Goal: Task Accomplishment & Management: Manage account settings

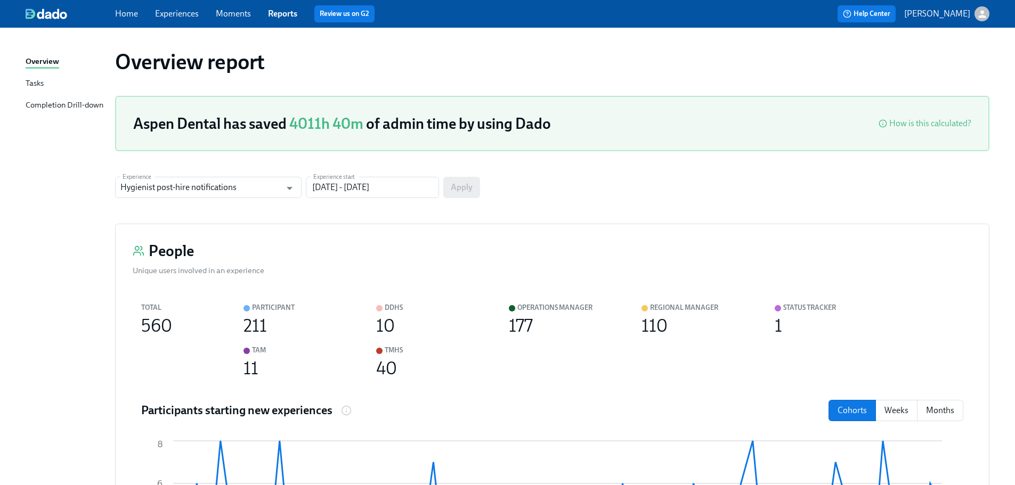
click at [191, 16] on link "Experiences" at bounding box center [177, 14] width 44 height 10
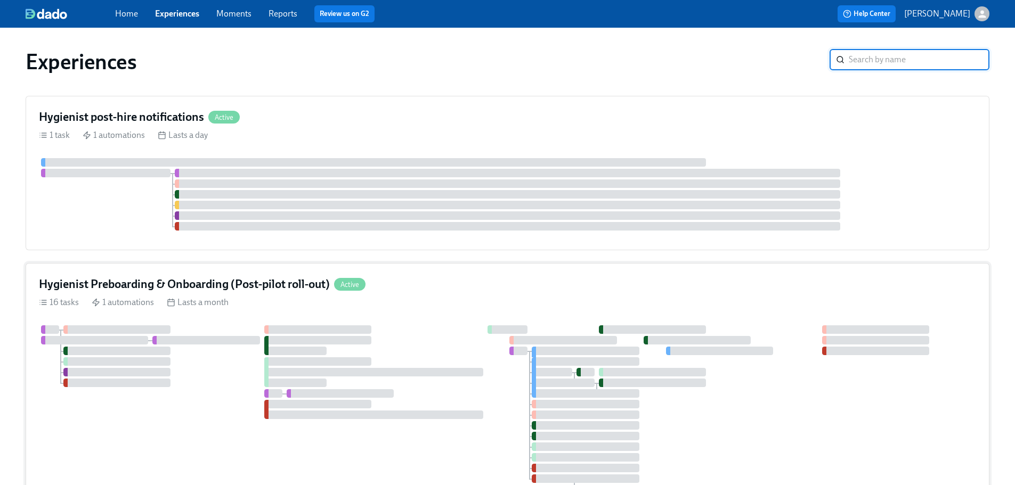
click at [512, 305] on div "16 tasks 1 automations Lasts a month" at bounding box center [507, 303] width 937 height 12
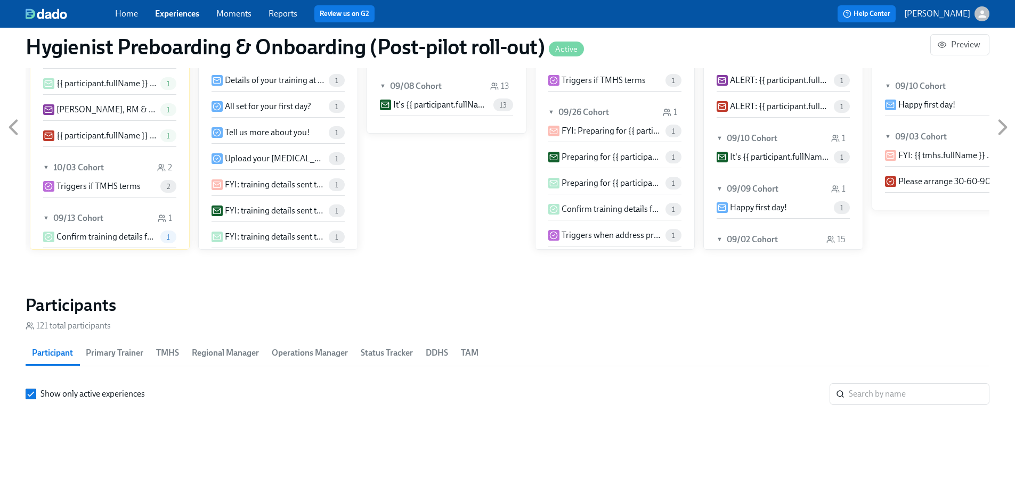
scroll to position [42, 0]
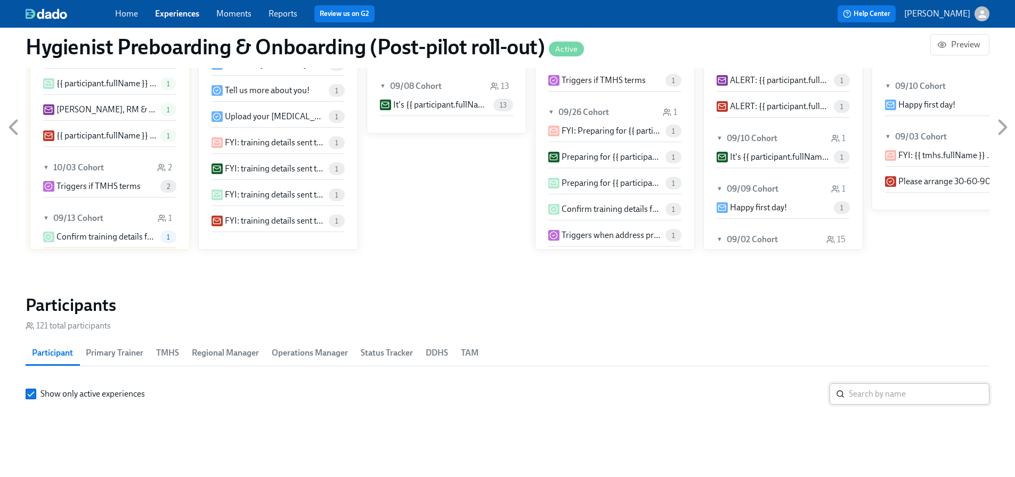
click at [937, 383] on input "search" at bounding box center [918, 393] width 141 height 21
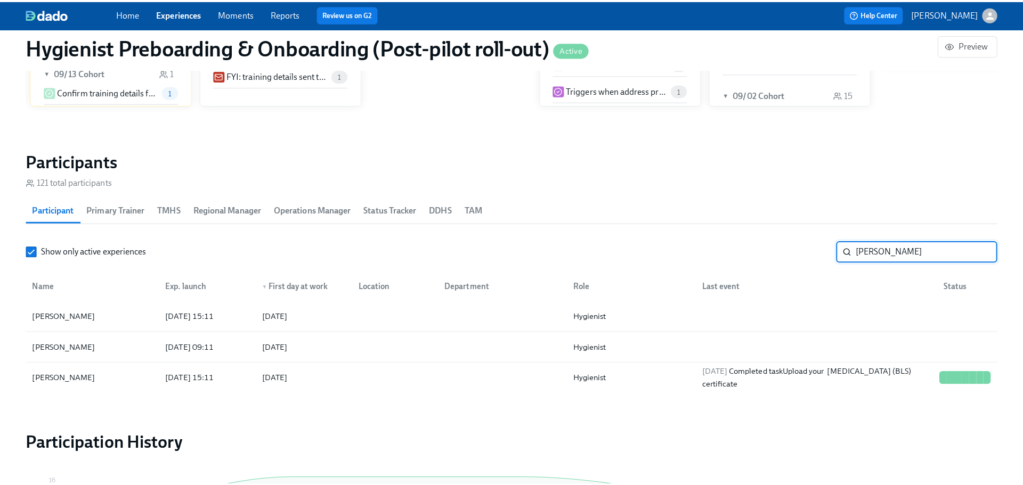
scroll to position [1065, 0]
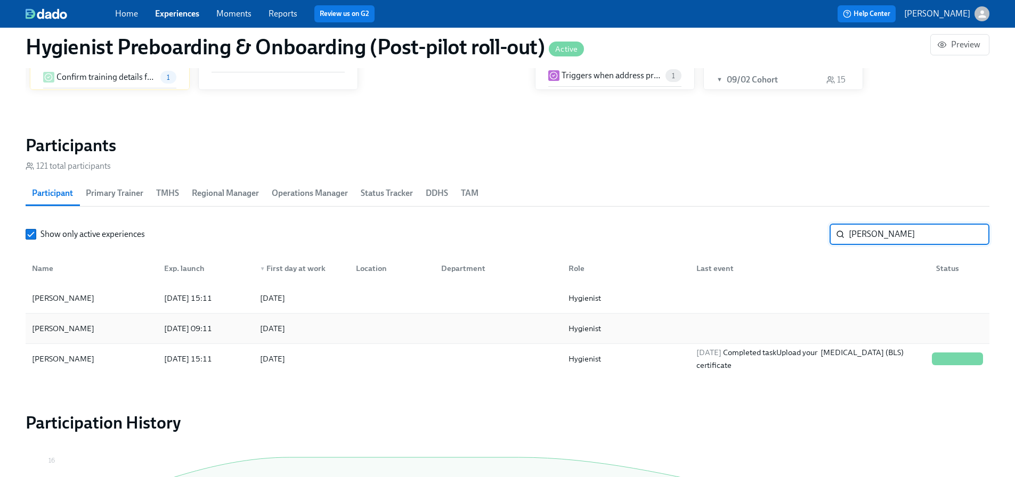
type input "[PERSON_NAME]"
click at [371, 322] on div at bounding box center [389, 328] width 85 height 21
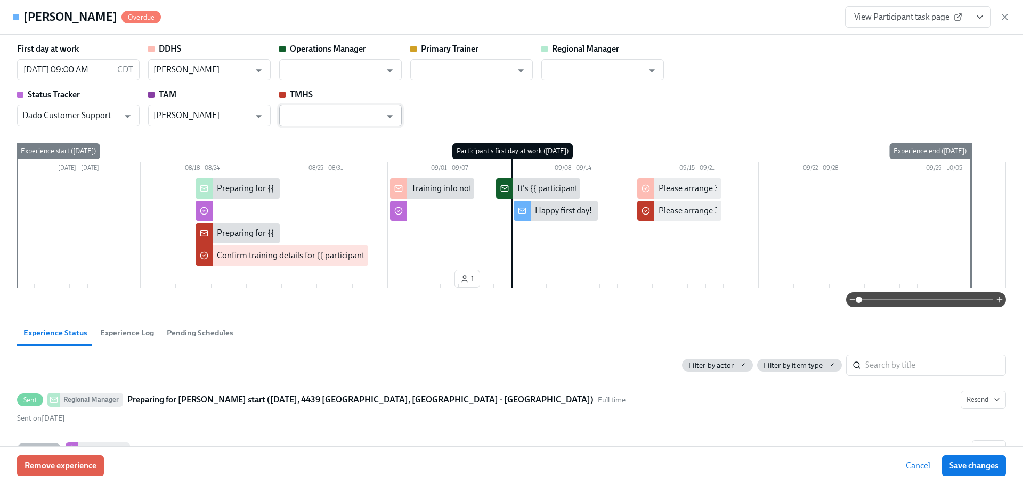
click at [349, 119] on input "text" at bounding box center [332, 115] width 96 height 21
type input "k"
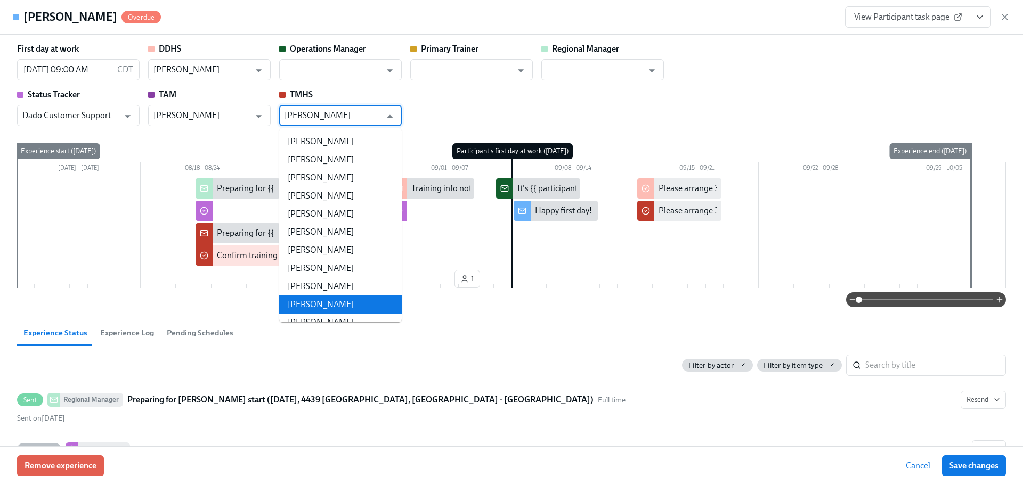
click at [340, 303] on li "[PERSON_NAME]" at bounding box center [340, 305] width 123 height 18
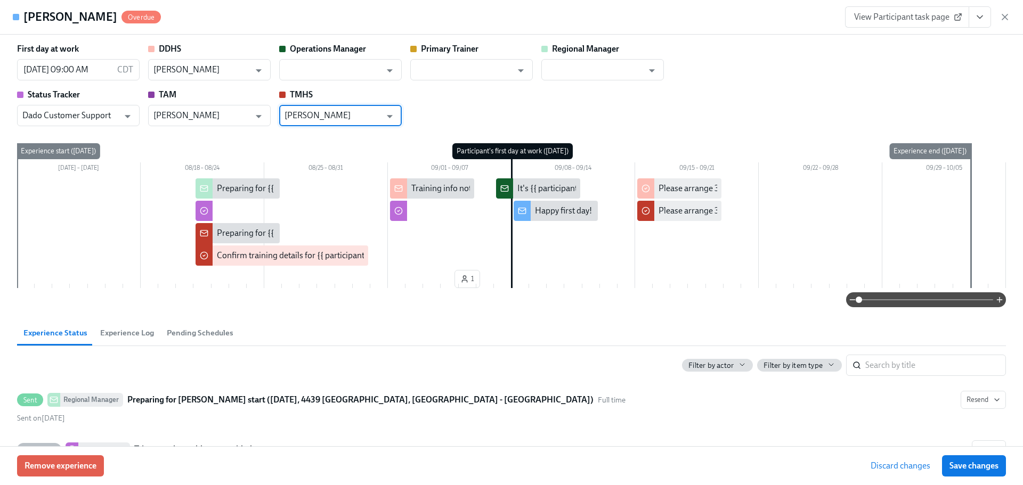
type input "[PERSON_NAME]"
drag, startPoint x: 600, startPoint y: 67, endPoint x: 605, endPoint y: 69, distance: 5.7
click at [600, 67] on input "text" at bounding box center [594, 69] width 96 height 21
click at [605, 69] on input "text" at bounding box center [594, 69] width 96 height 21
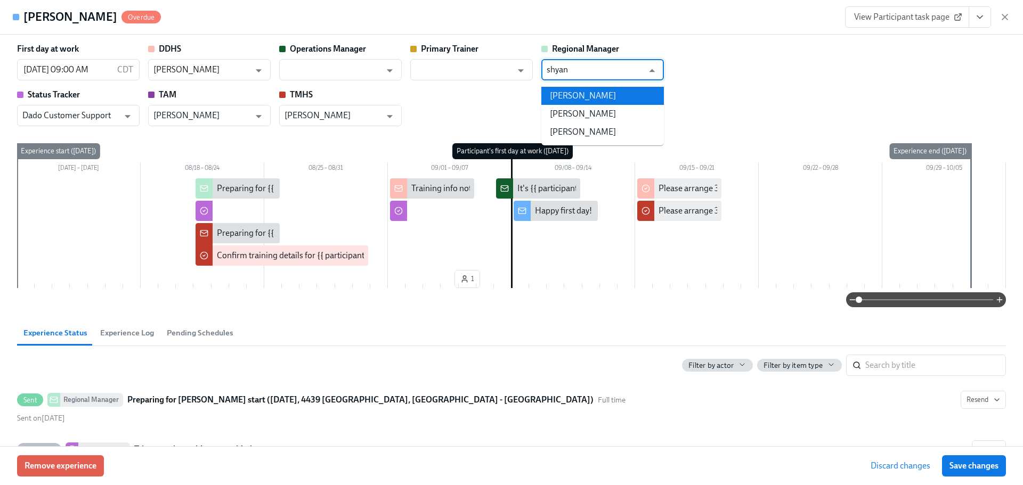
click at [586, 104] on li "[PERSON_NAME]" at bounding box center [602, 96] width 123 height 18
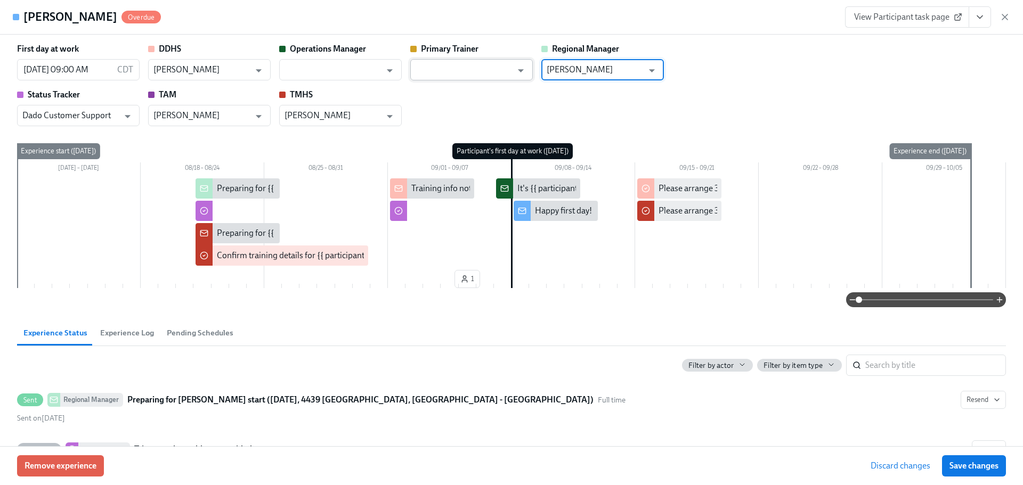
type input "[PERSON_NAME]"
click at [497, 69] on input "text" at bounding box center [463, 69] width 96 height 21
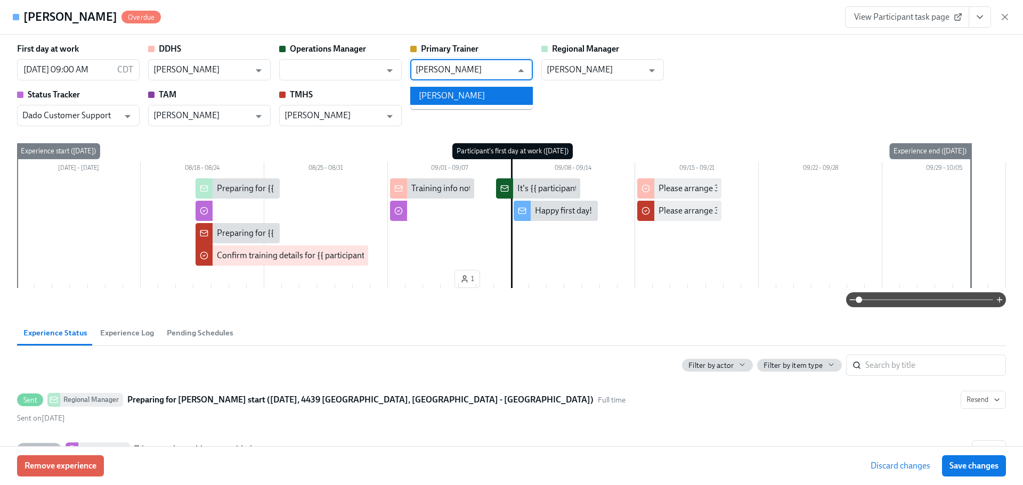
click at [491, 94] on li "[PERSON_NAME]" at bounding box center [471, 96] width 123 height 18
click at [386, 73] on icon "Open" at bounding box center [389, 70] width 14 height 14
type input "[PERSON_NAME]"
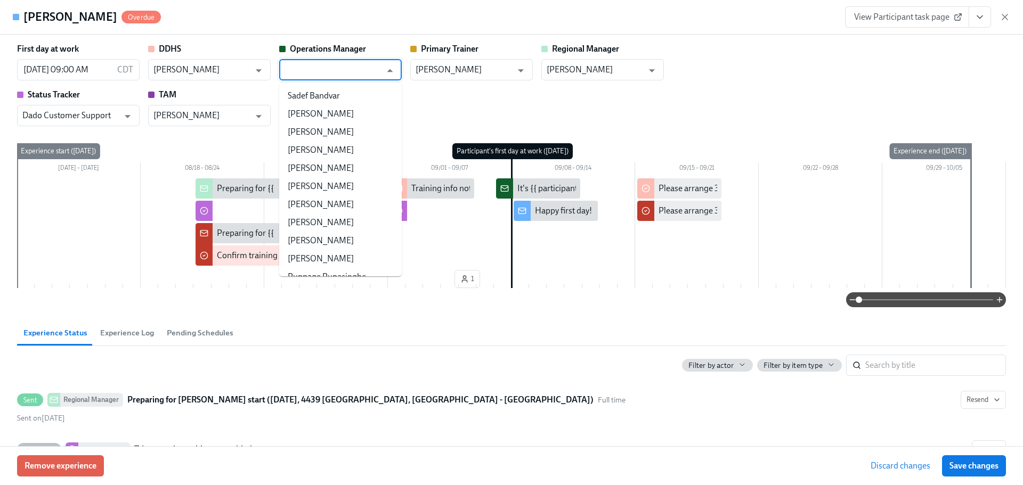
click at [529, 123] on div "First day at work [DATE] 09:00 AM CDT ​ DDHS [PERSON_NAME] ​ Operations Manager…" at bounding box center [511, 84] width 989 height 83
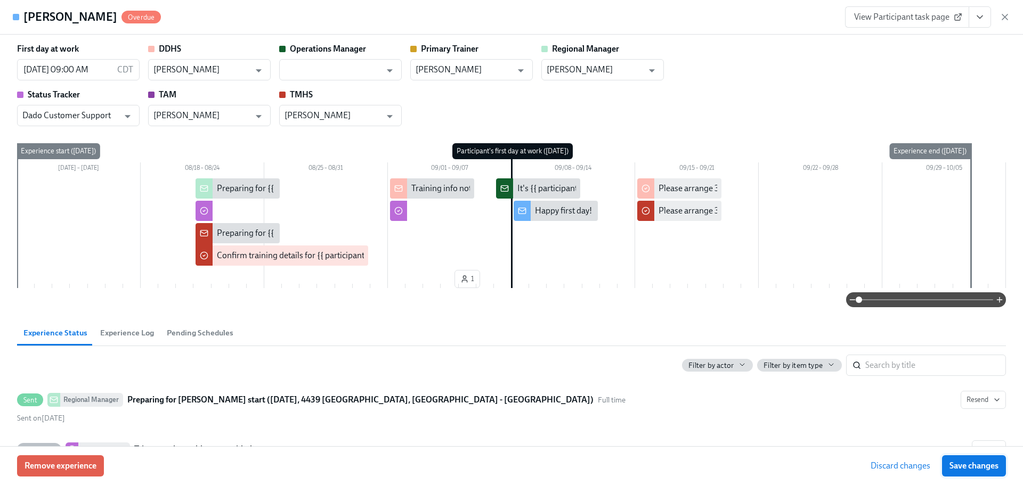
click at [980, 471] on button "Save changes" at bounding box center [974, 465] width 64 height 21
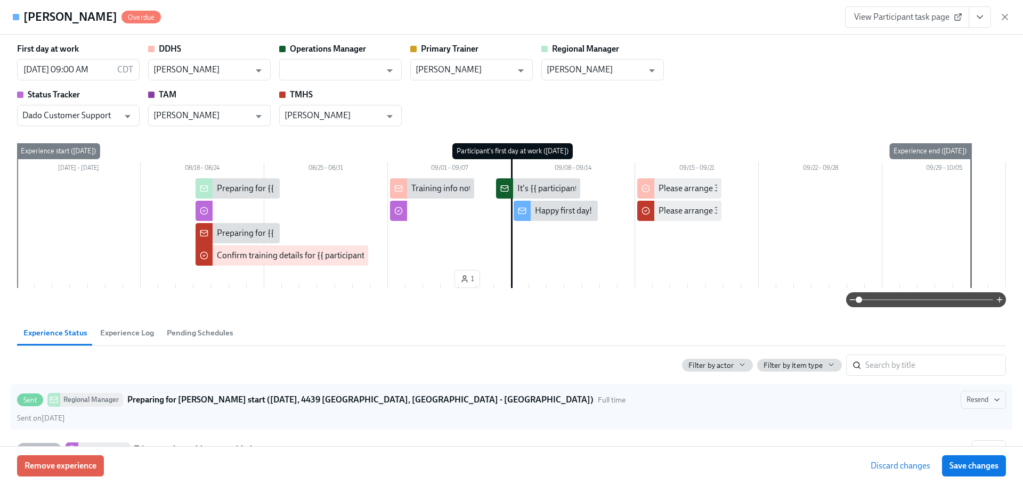
type input "[PERSON_NAME]"
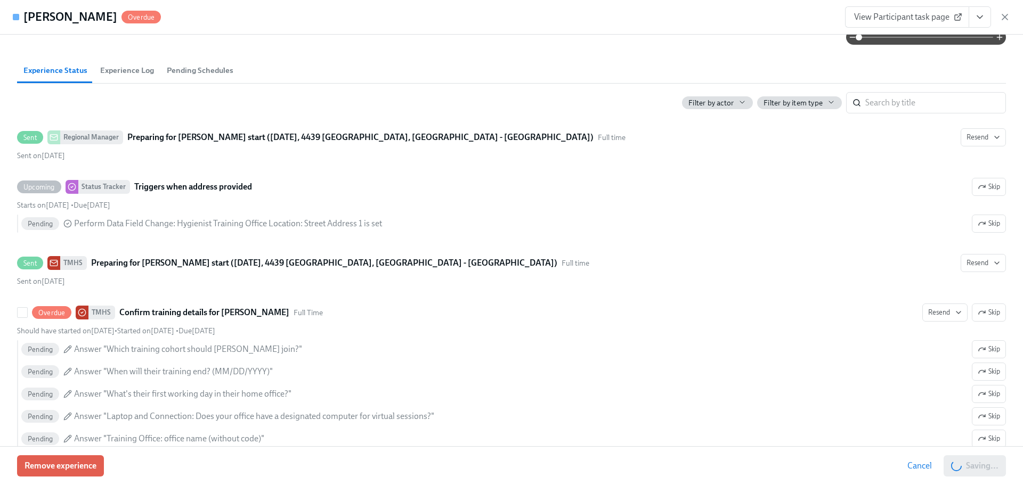
scroll to position [266, 0]
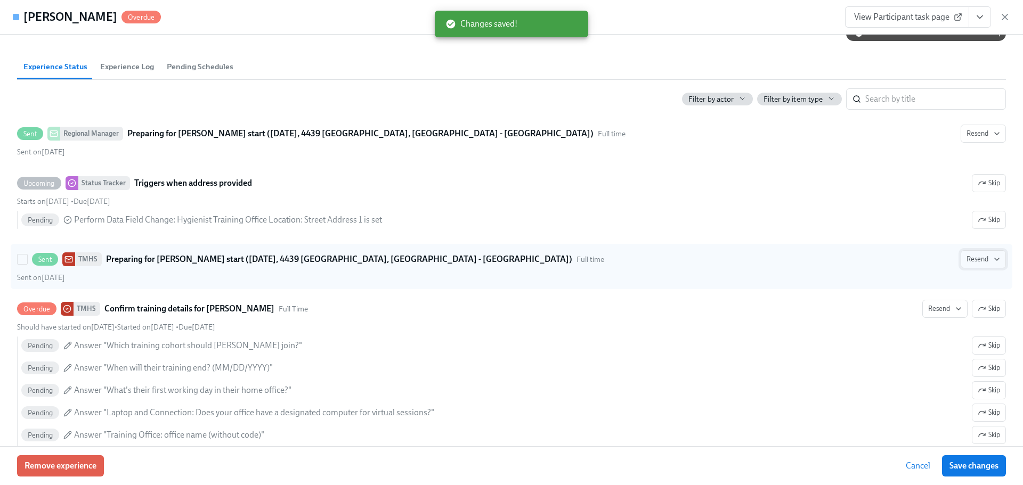
click at [974, 262] on span "Resend" at bounding box center [983, 259] width 34 height 11
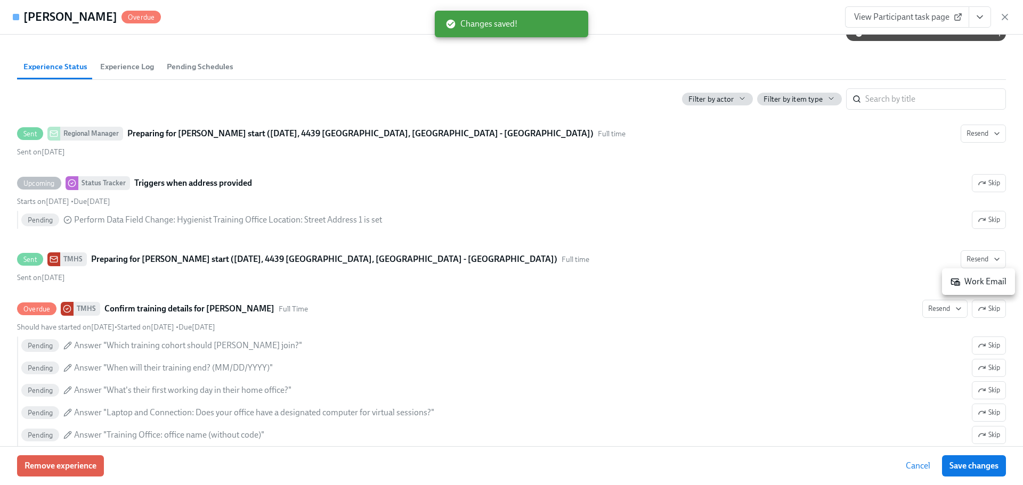
click at [977, 278] on div "Work Email" at bounding box center [978, 282] width 56 height 12
click at [936, 308] on div "Work Email" at bounding box center [511, 242] width 1023 height 485
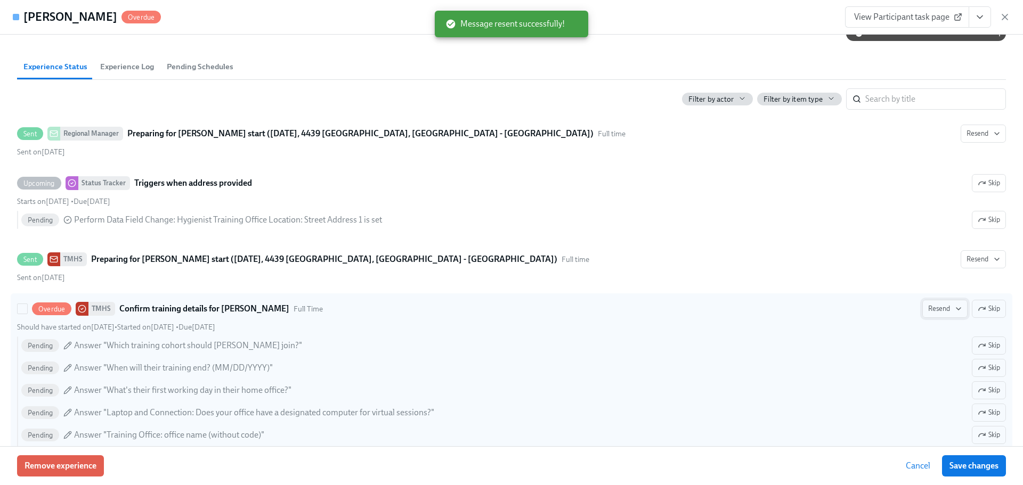
click at [954, 309] on icon "button" at bounding box center [958, 309] width 9 height 9
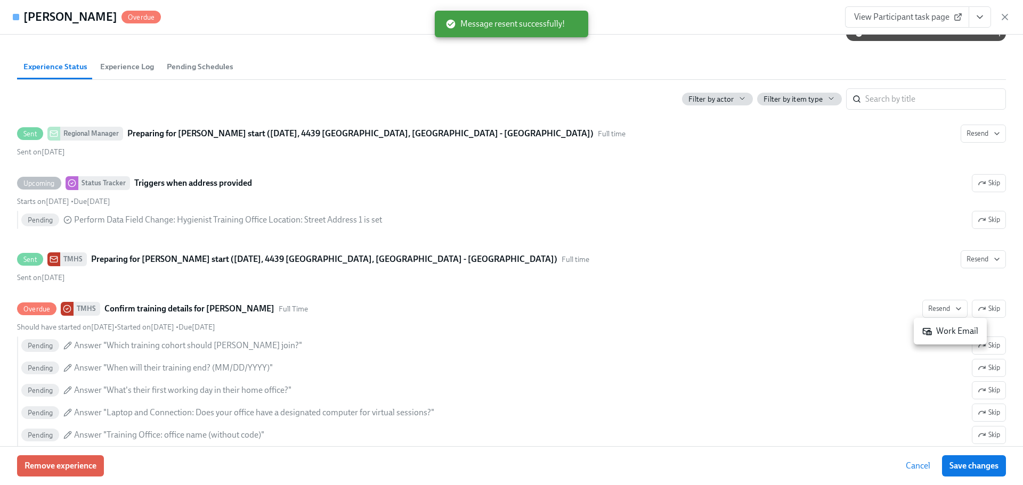
click at [944, 329] on div "Work Email" at bounding box center [950, 331] width 56 height 12
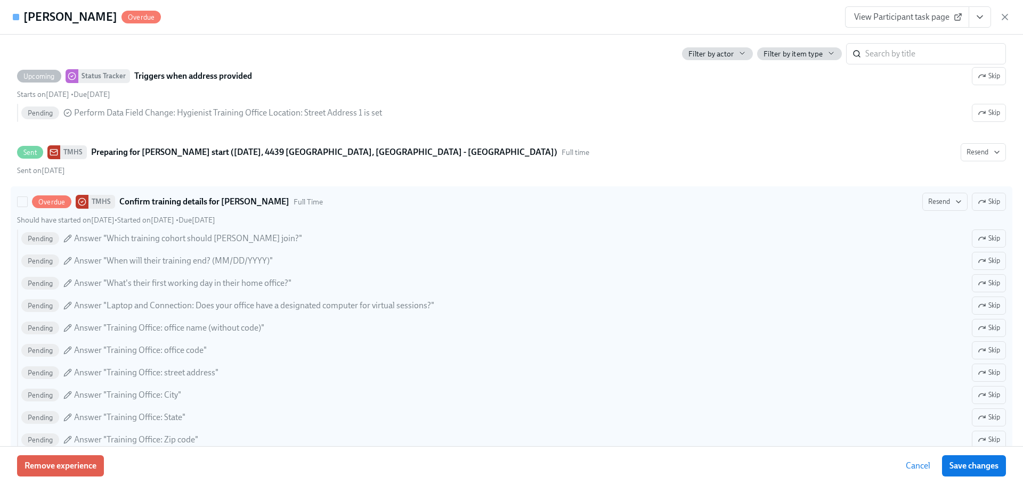
scroll to position [373, 0]
click at [34, 235] on span "Pending" at bounding box center [40, 239] width 38 height 8
click at [27, 207] on input "Overdue TMHS Confirm training details for [PERSON_NAME] Full Time Resend Skip S…" at bounding box center [23, 203] width 10 height 10
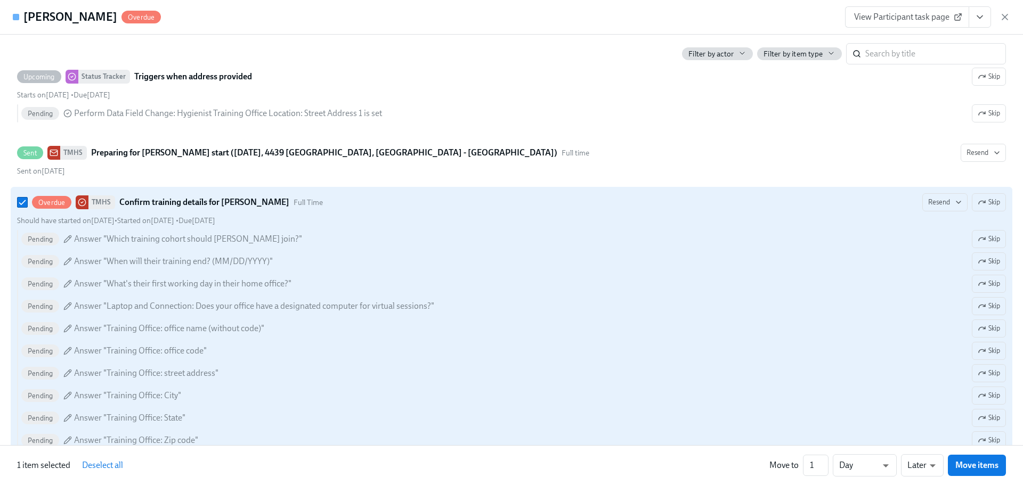
click at [34, 235] on span "Pending" at bounding box center [40, 239] width 38 height 8
click at [27, 207] on input "Overdue TMHS Confirm training details for [PERSON_NAME] Full Time Resend Skip S…" at bounding box center [23, 203] width 10 height 10
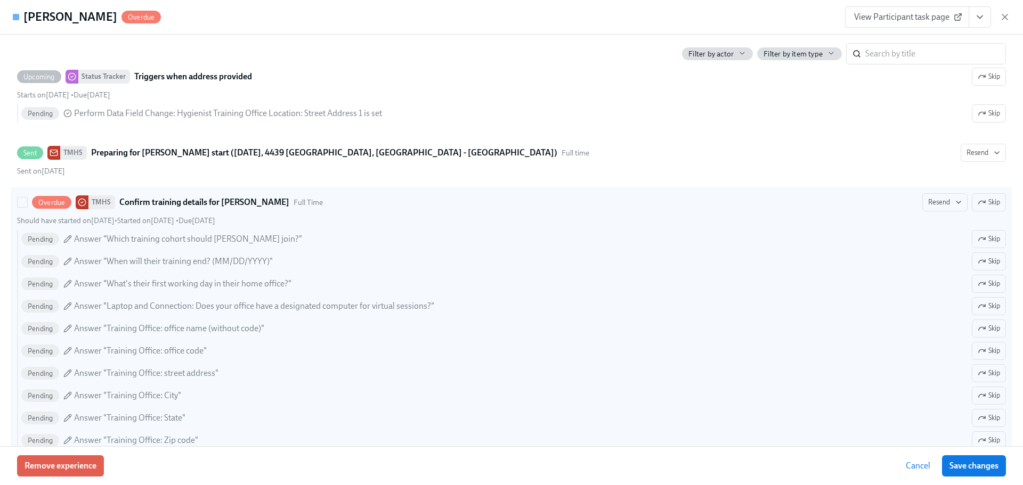
click at [34, 235] on span "Pending" at bounding box center [40, 239] width 38 height 8
click at [27, 207] on input "Overdue TMHS Confirm training details for [PERSON_NAME] Full Time Resend Skip S…" at bounding box center [23, 203] width 10 height 10
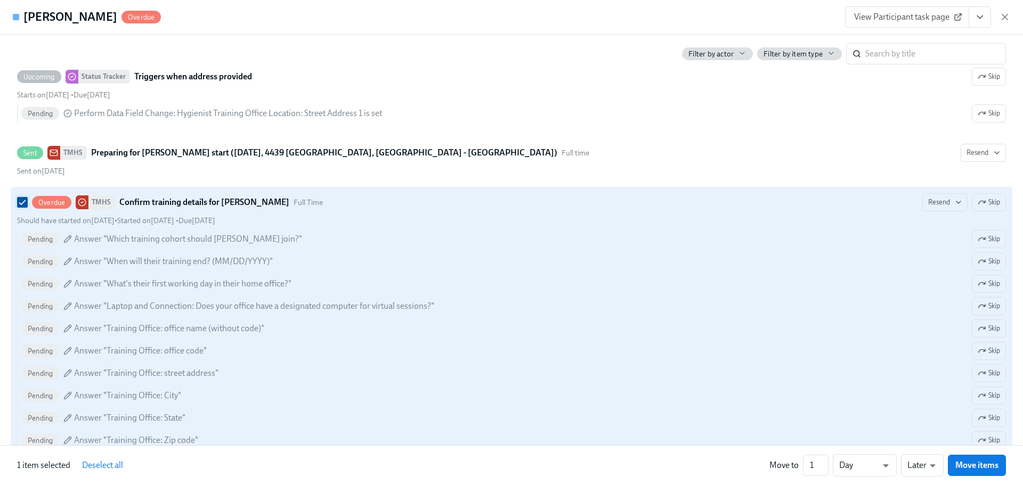
click at [27, 206] on input "Overdue TMHS Confirm training details for [PERSON_NAME] Full Time Resend Skip S…" at bounding box center [23, 203] width 10 height 10
checkbox input "false"
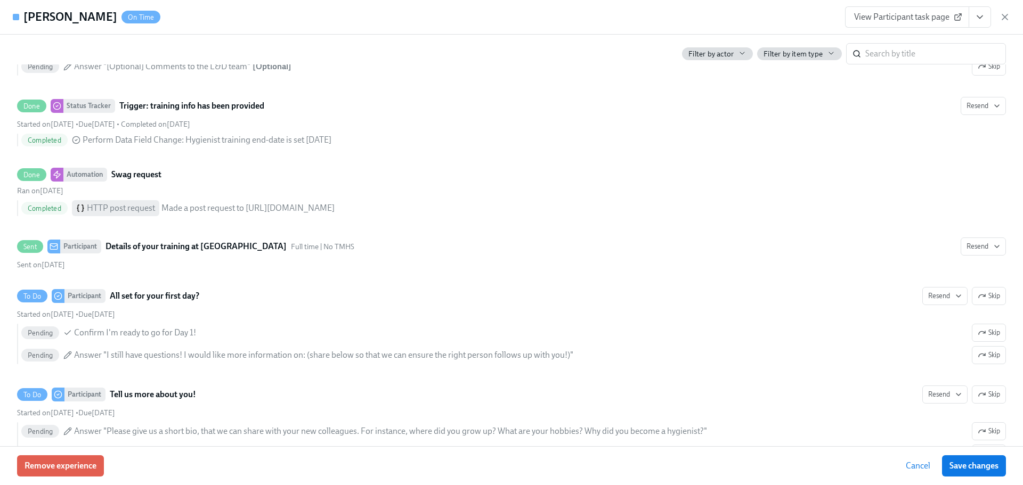
scroll to position [905, 0]
